Goal: Information Seeking & Learning: Find specific fact

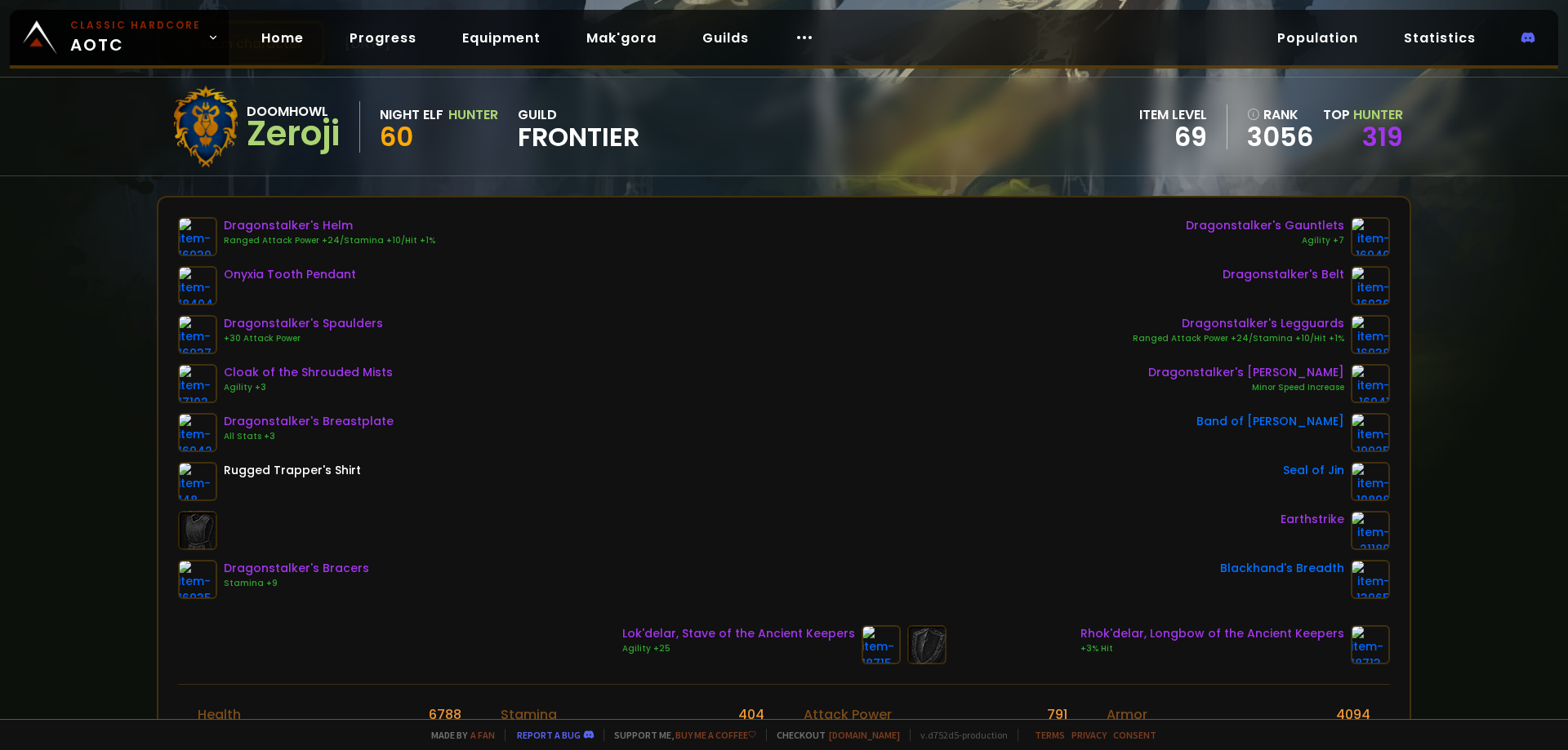
scroll to position [82, 0]
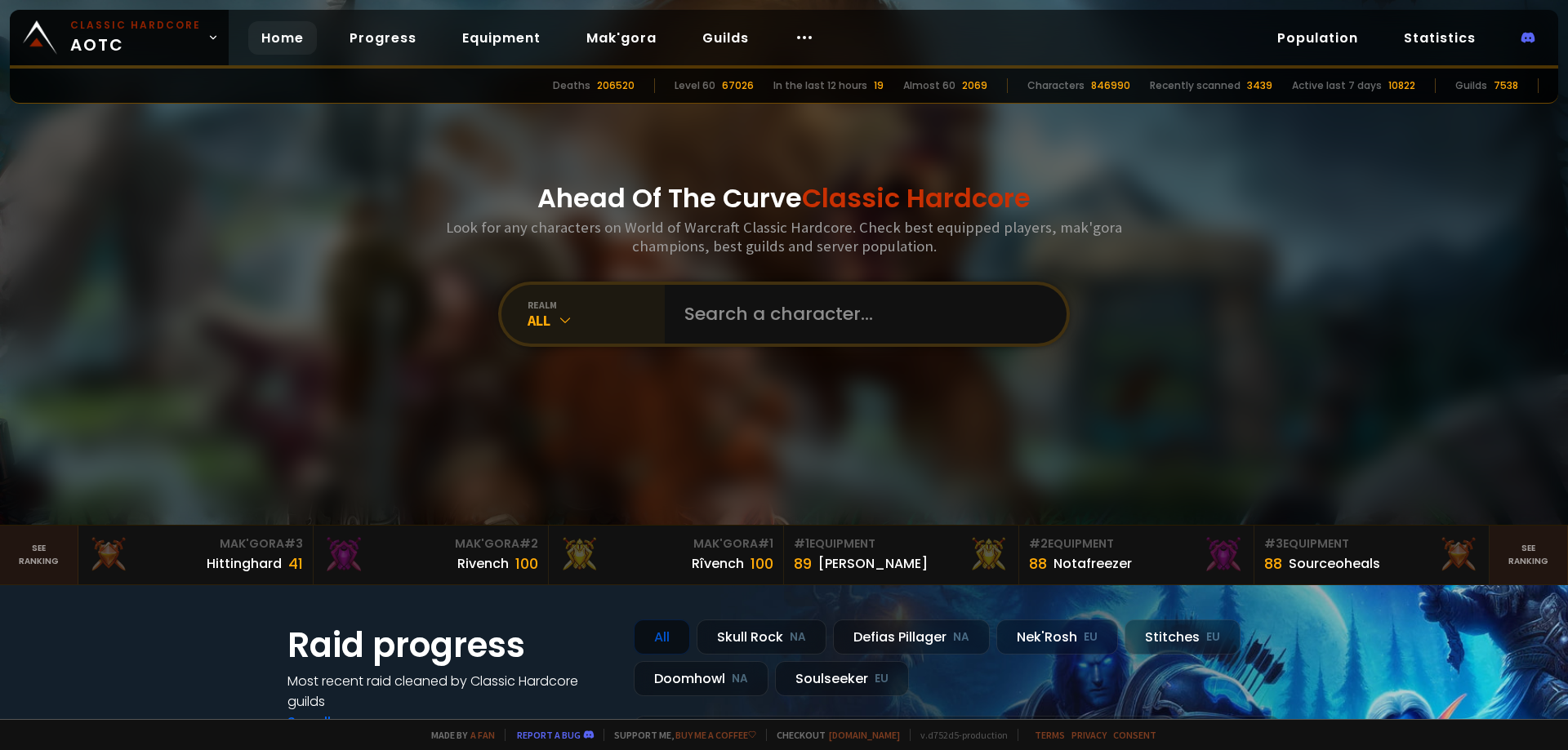
click at [557, 318] on icon at bounding box center [565, 320] width 16 height 16
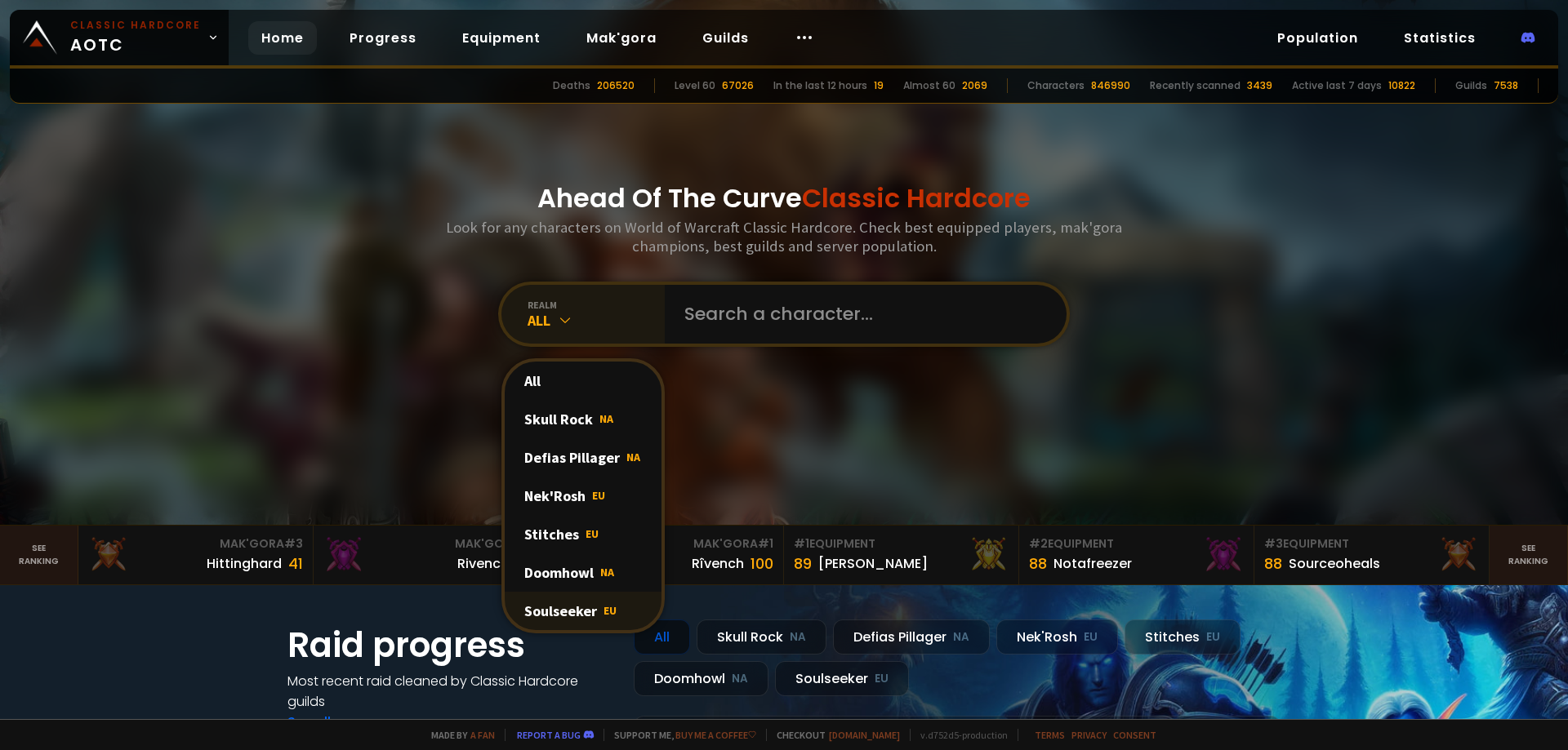
click at [581, 611] on div "Soulseeker EU" at bounding box center [582, 611] width 157 height 38
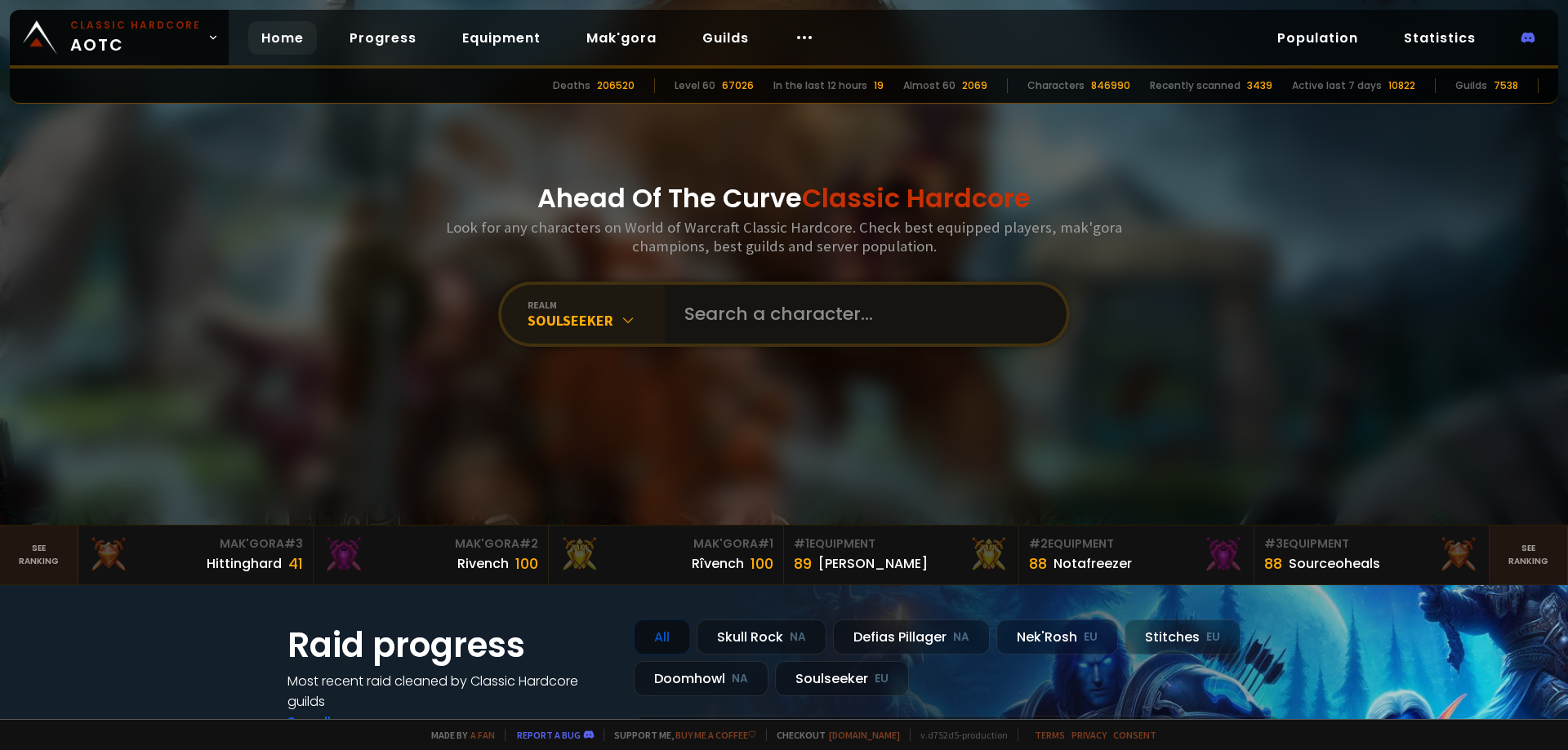
click at [741, 318] on input "text" at bounding box center [861, 314] width 373 height 59
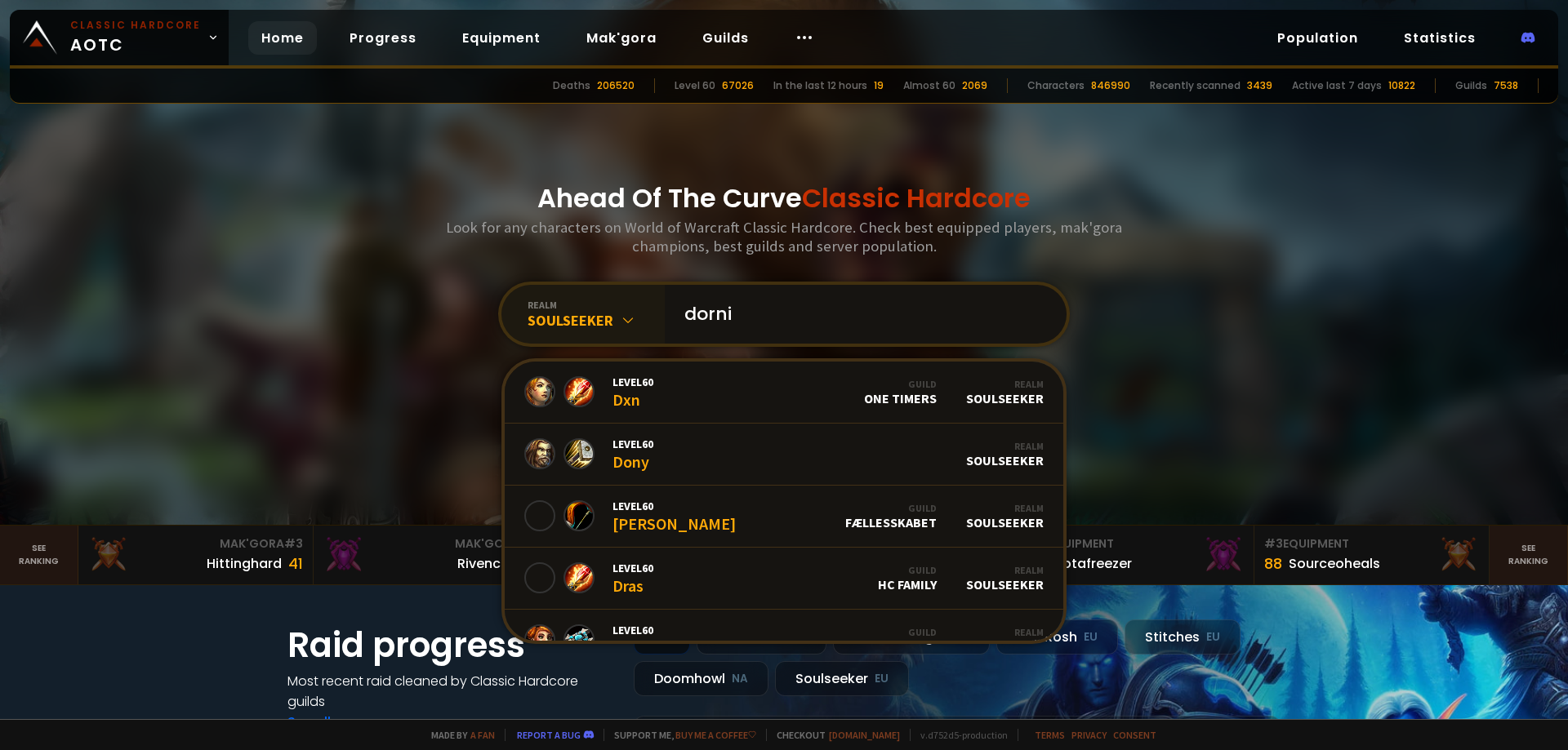
type input "dornin"
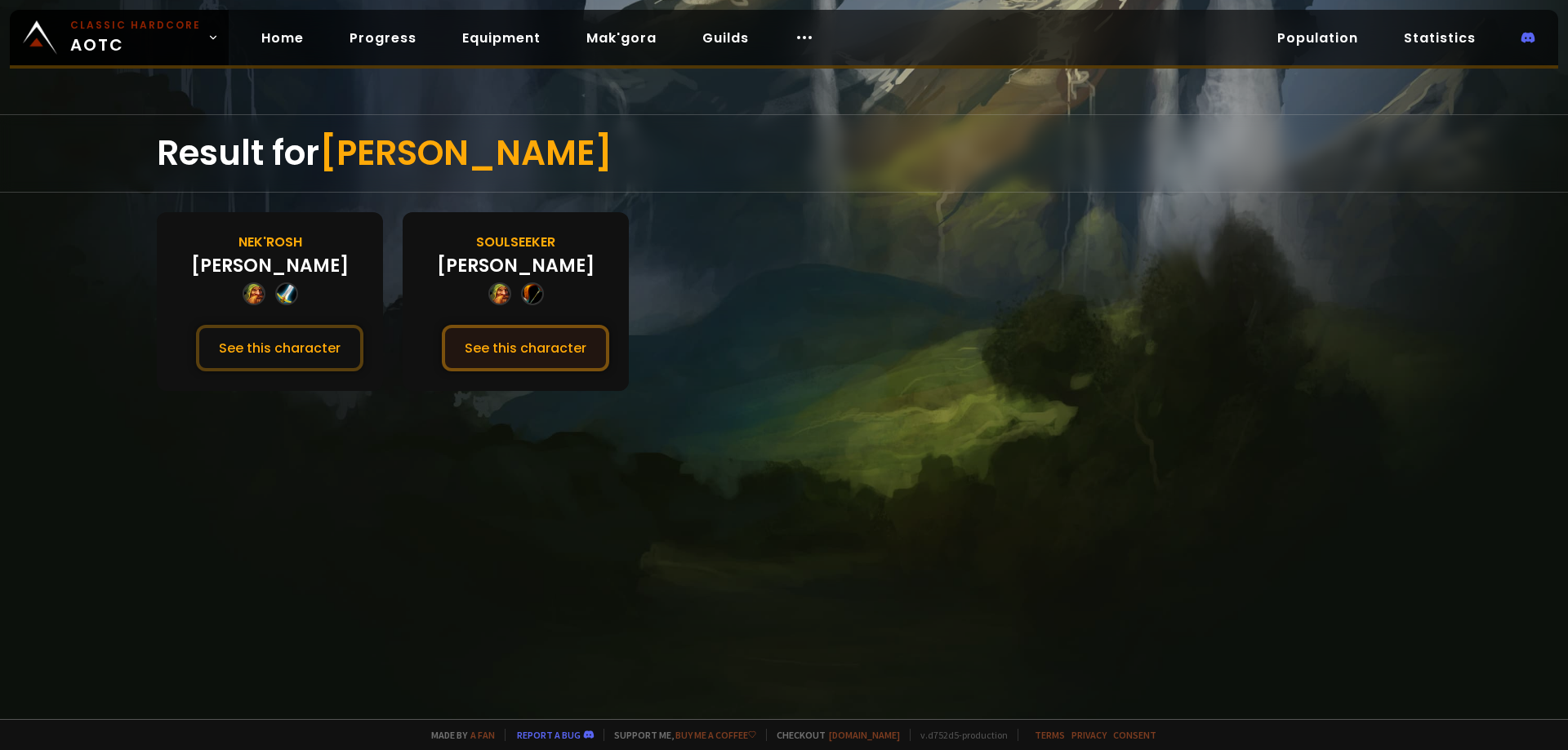
click at [524, 353] on button "See this character" at bounding box center [526, 348] width 167 height 46
